Goal: Task Accomplishment & Management: Use online tool/utility

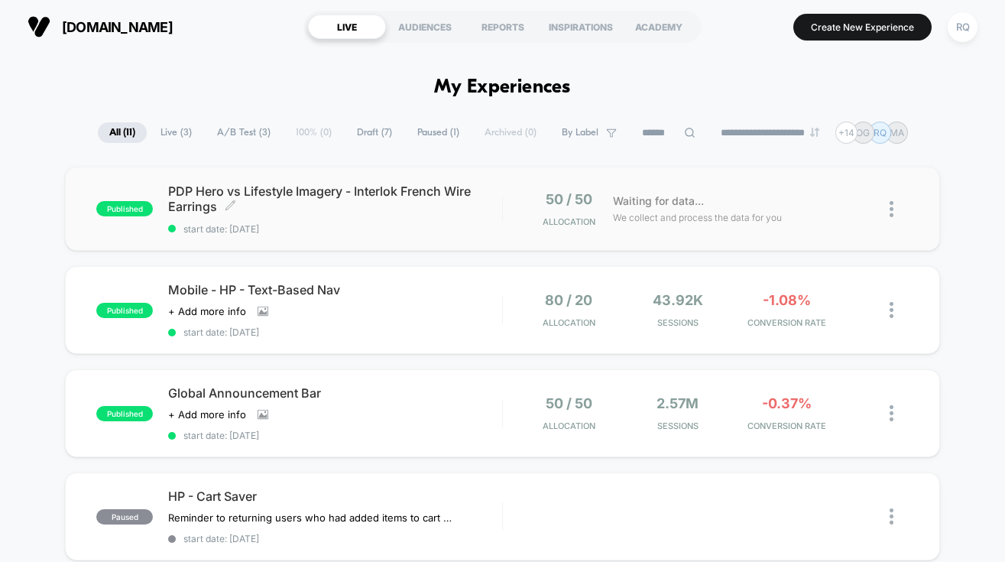
click at [481, 212] on span "PDP Hero vs Lifestyle Imagery - Interlok French Wire Earrings Click to edit exp…" at bounding box center [334, 198] width 333 height 31
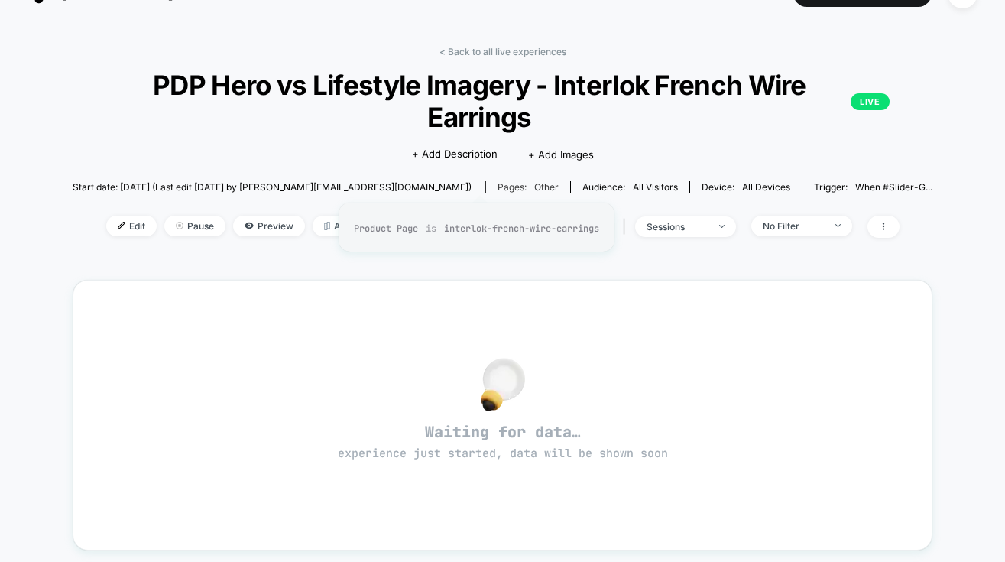
scroll to position [39, 0]
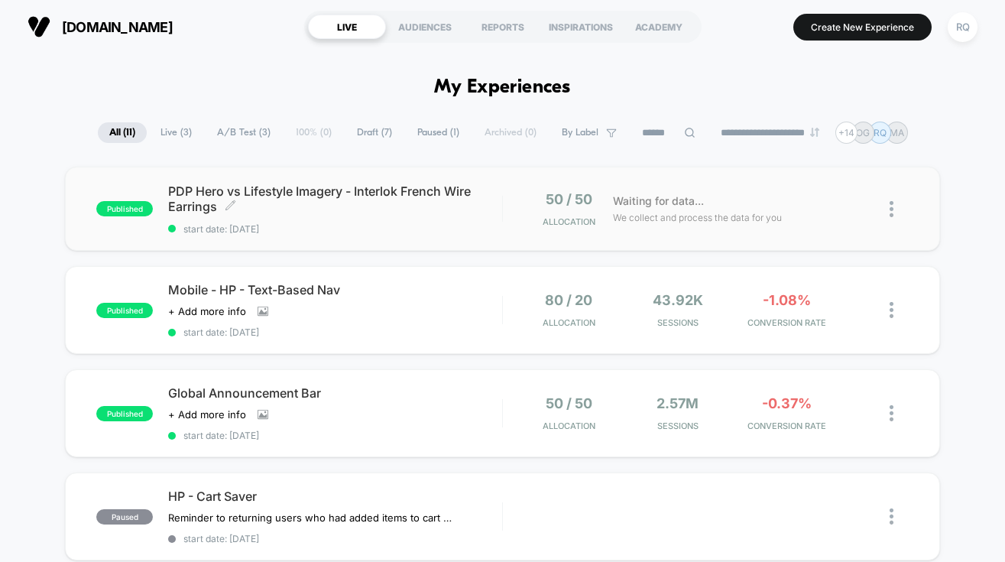
click at [443, 209] on span "PDP Hero vs Lifestyle Imagery - Interlok French Wire Earrings Click to edit exp…" at bounding box center [334, 198] width 333 height 31
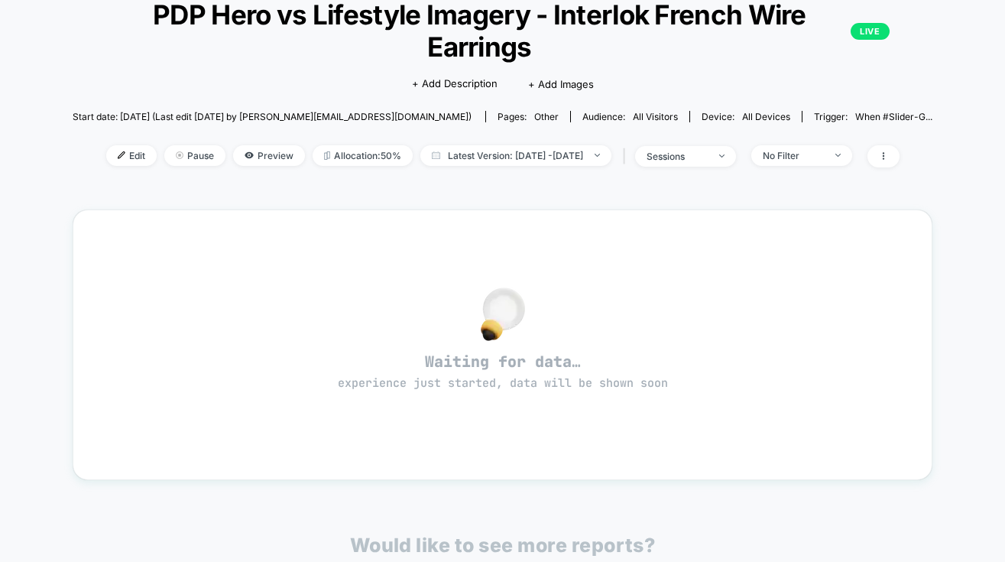
scroll to position [51, 0]
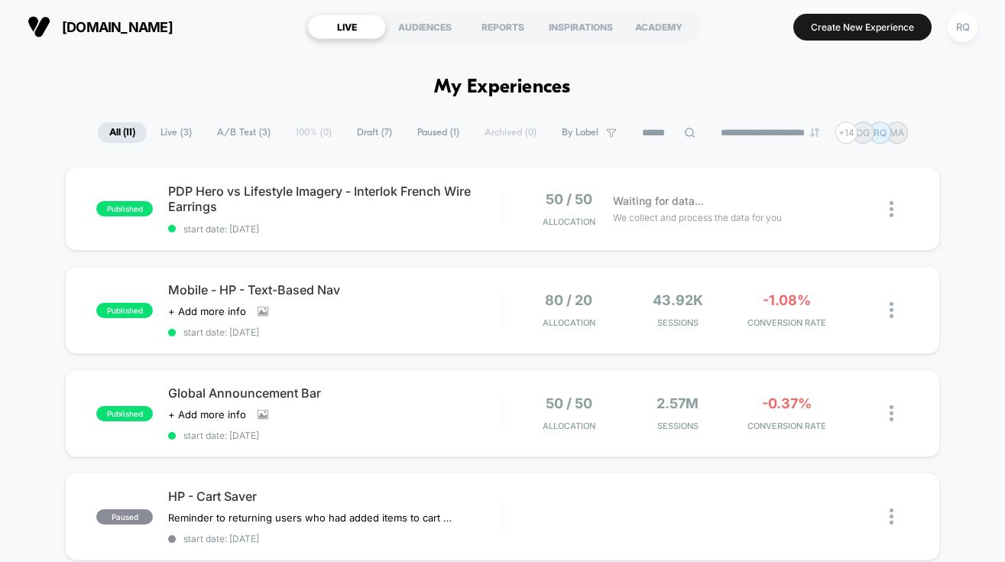
click at [167, 135] on span "Live ( 3 )" at bounding box center [176, 132] width 54 height 21
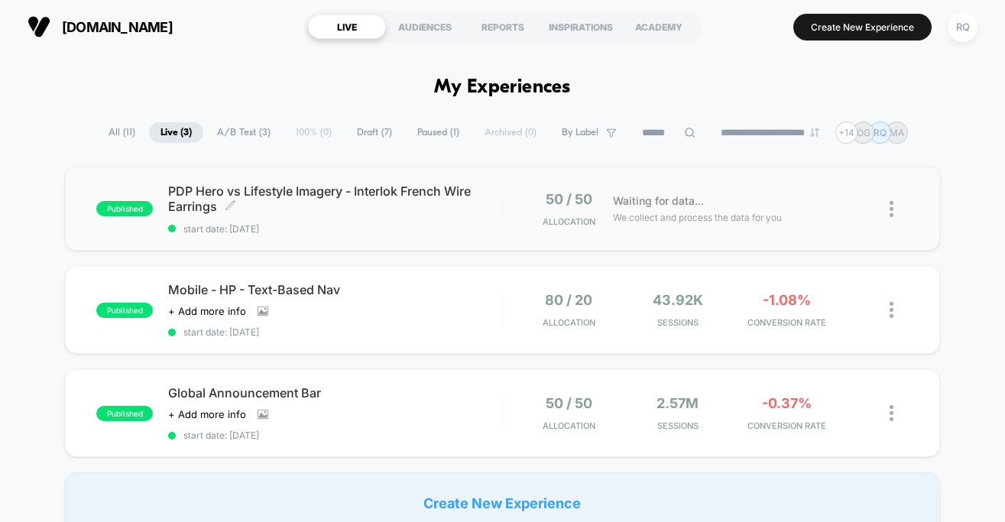
click at [404, 216] on div "PDP Hero vs Lifestyle Imagery - Interlok French Wire Earrings Click to edit exp…" at bounding box center [334, 208] width 333 height 51
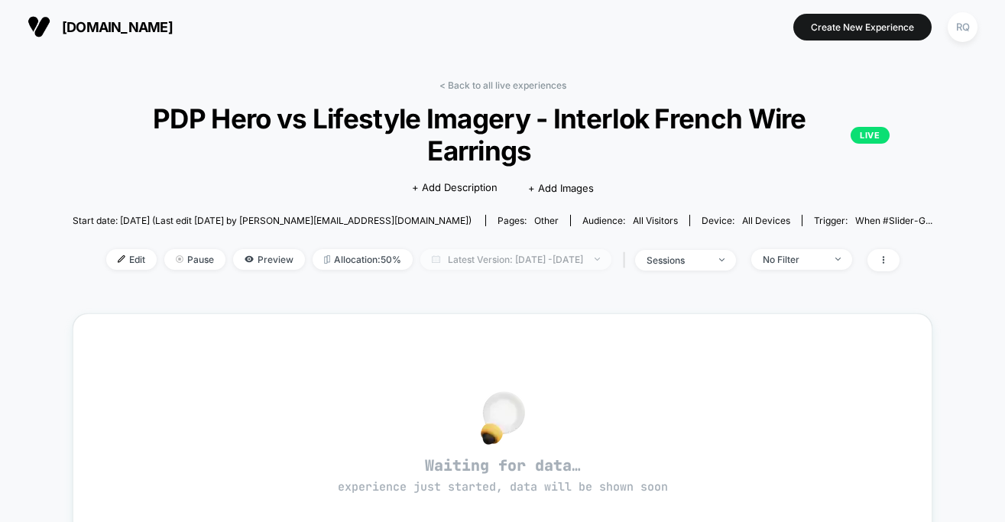
click at [494, 261] on span "Latest Version: [DATE] - [DATE]" at bounding box center [515, 259] width 191 height 21
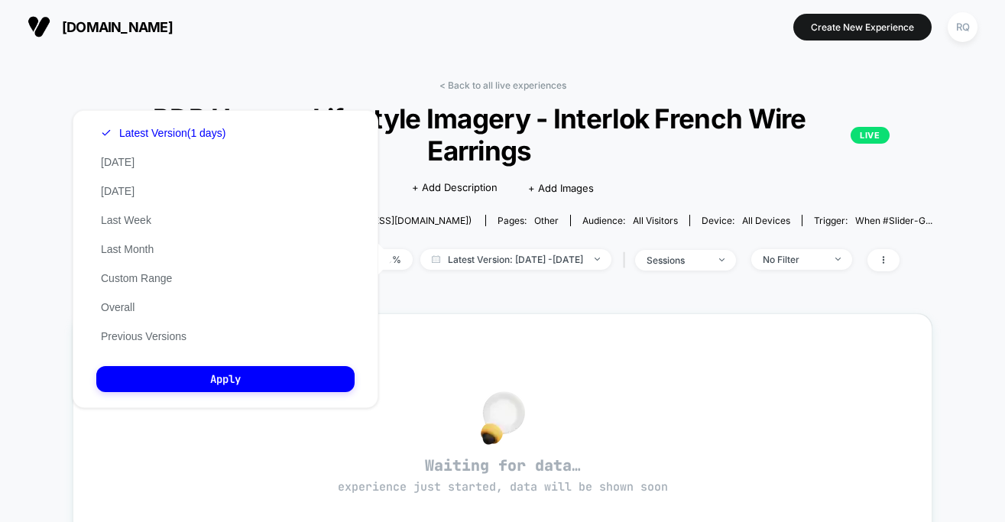
drag, startPoint x: 720, startPoint y: 181, endPoint x: 760, endPoint y: 200, distance: 44.1
click at [720, 181] on div "Click to edit experience details + Add Description + Add Images" at bounding box center [503, 187] width 516 height 41
